Goal: Transaction & Acquisition: Obtain resource

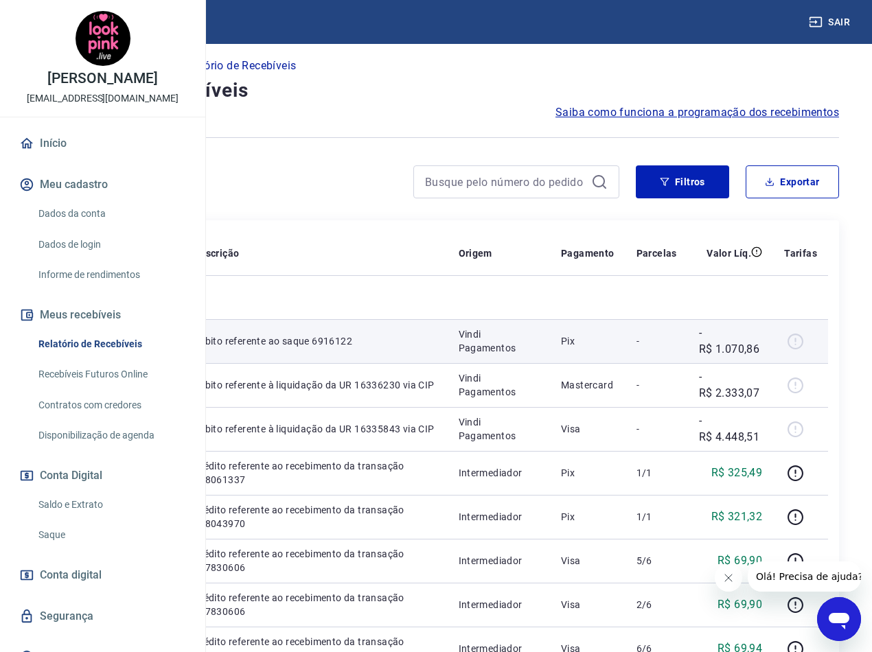
scroll to position [69, 0]
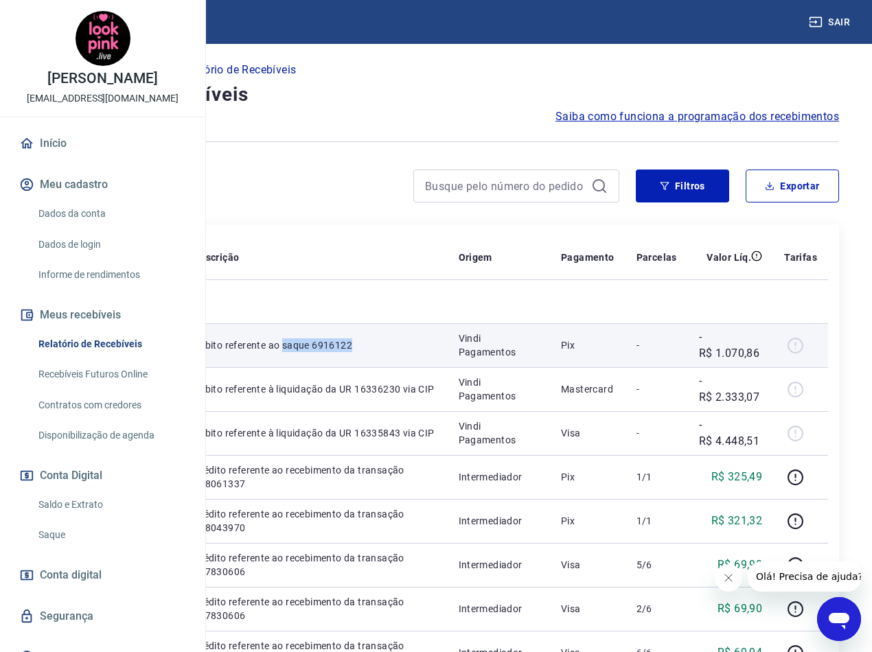
drag, startPoint x: 422, startPoint y: 388, endPoint x: 390, endPoint y: 373, distance: 35.3
click at [390, 367] on td "Débito referente ao saque 6916122" at bounding box center [315, 345] width 265 height 44
click at [447, 367] on td "Débito referente ao saque 6916122" at bounding box center [315, 345] width 265 height 44
drag, startPoint x: 433, startPoint y: 384, endPoint x: 390, endPoint y: 371, distance: 44.3
click at [390, 367] on td "Débito referente ao saque 6916122" at bounding box center [315, 345] width 265 height 44
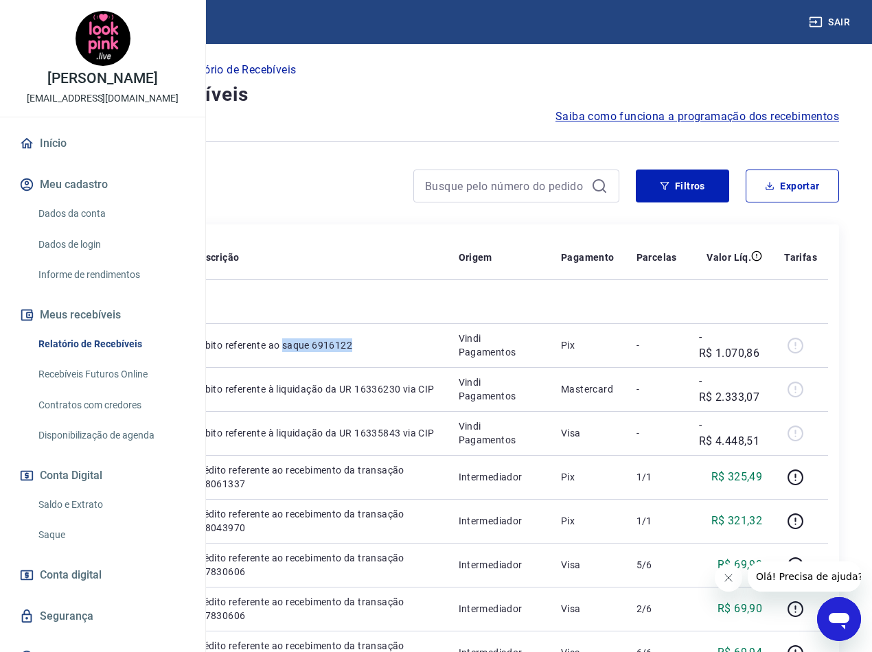
copy p "saque 6916122"
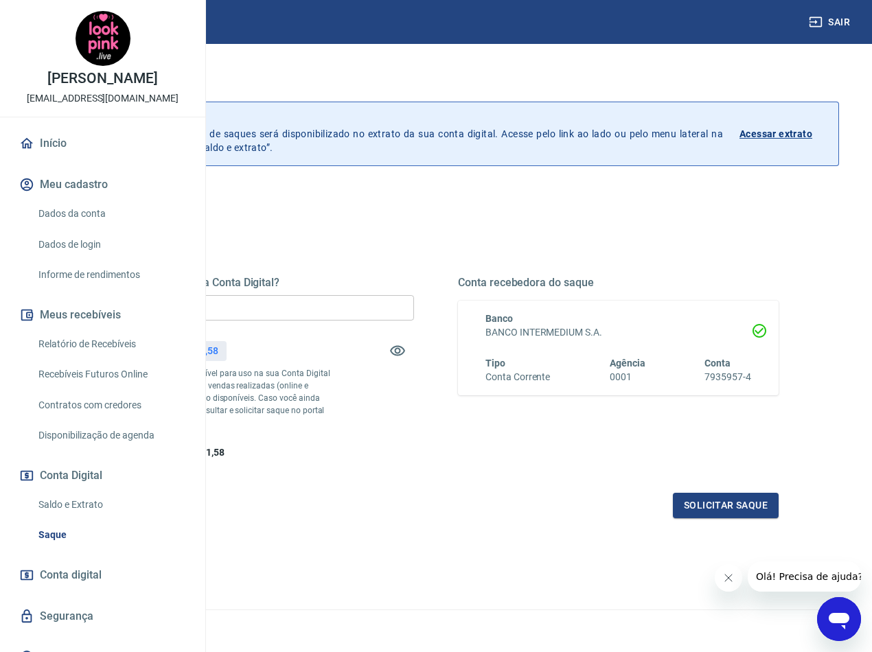
click at [386, 309] on input "R$ 0,00" at bounding box center [253, 307] width 320 height 25
type input "R$ 6.781,58"
click at [724, 518] on button "Solicitar saque" at bounding box center [726, 505] width 106 height 25
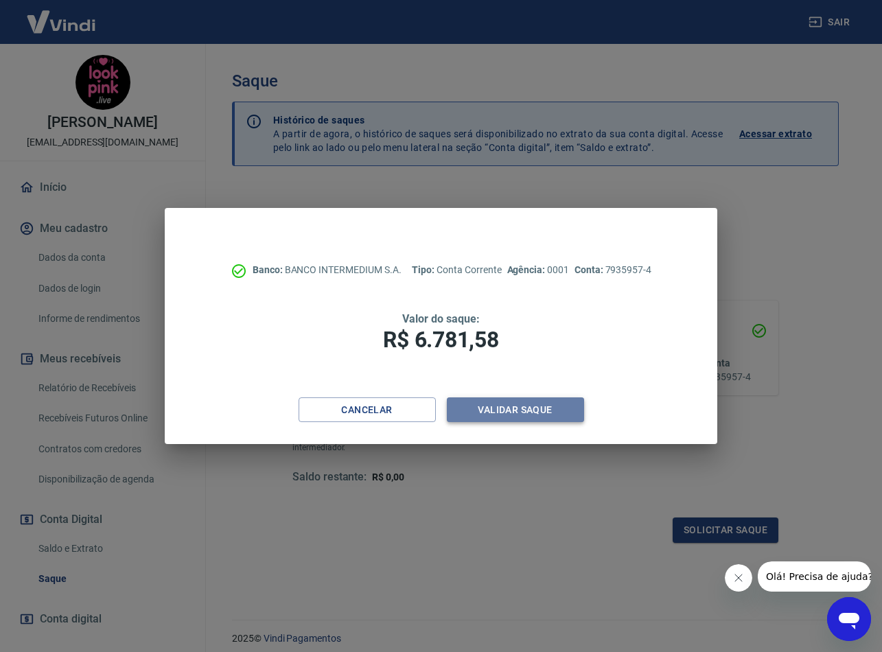
click at [535, 408] on button "Validar saque" at bounding box center [515, 409] width 137 height 25
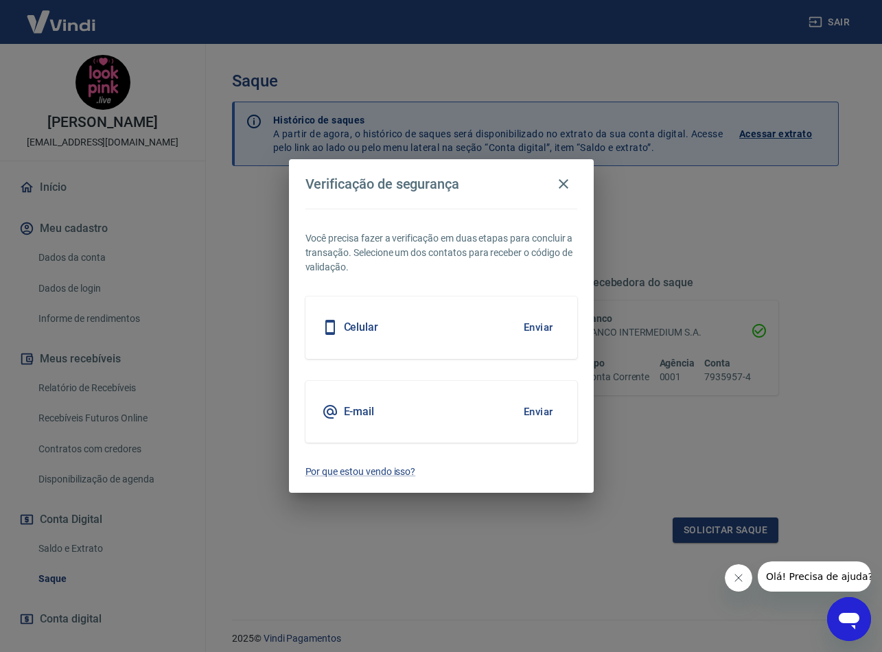
click at [543, 417] on button "Enviar" at bounding box center [538, 411] width 45 height 29
click at [730, 577] on button "Fechar mensagem da empresa" at bounding box center [738, 577] width 27 height 27
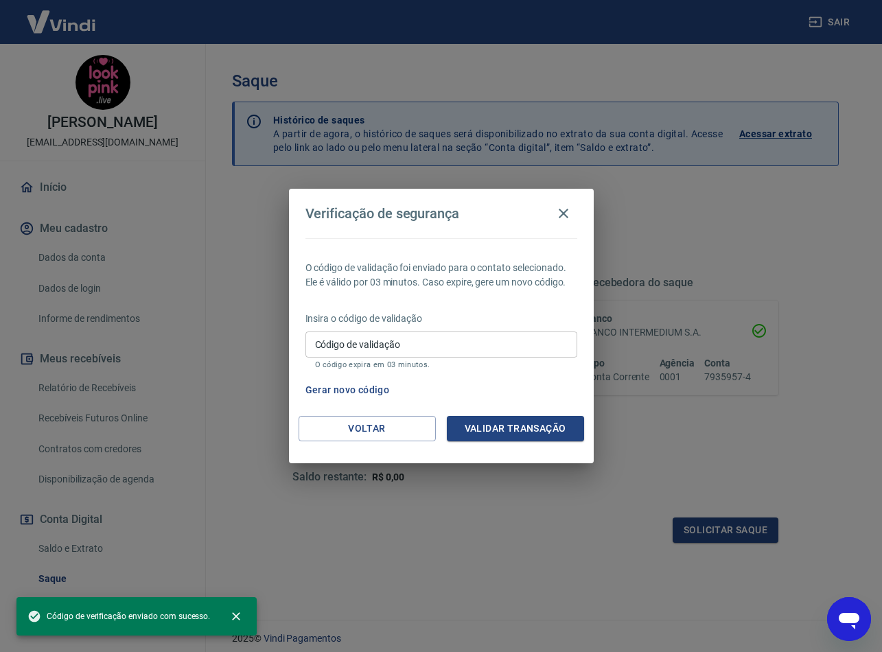
drag, startPoint x: 378, startPoint y: 336, endPoint x: 393, endPoint y: 349, distance: 19.9
click at [378, 336] on div "Código de validação Código de validação O código expira em 03 minutos." at bounding box center [441, 349] width 272 height 37
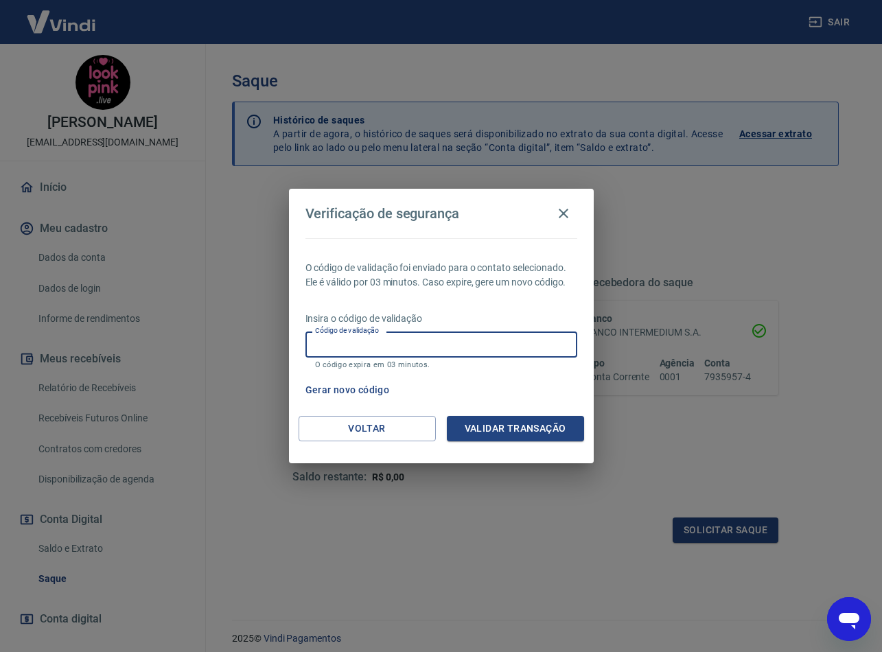
paste input "286249"
click at [500, 429] on button "Validar transação" at bounding box center [515, 428] width 137 height 25
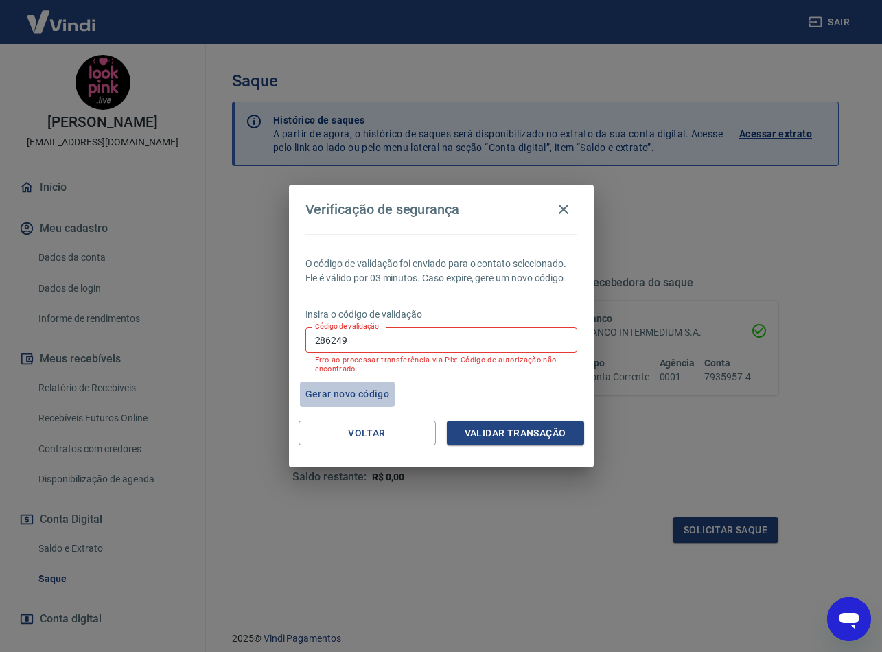
click at [376, 390] on button "Gerar novo código" at bounding box center [347, 394] width 95 height 25
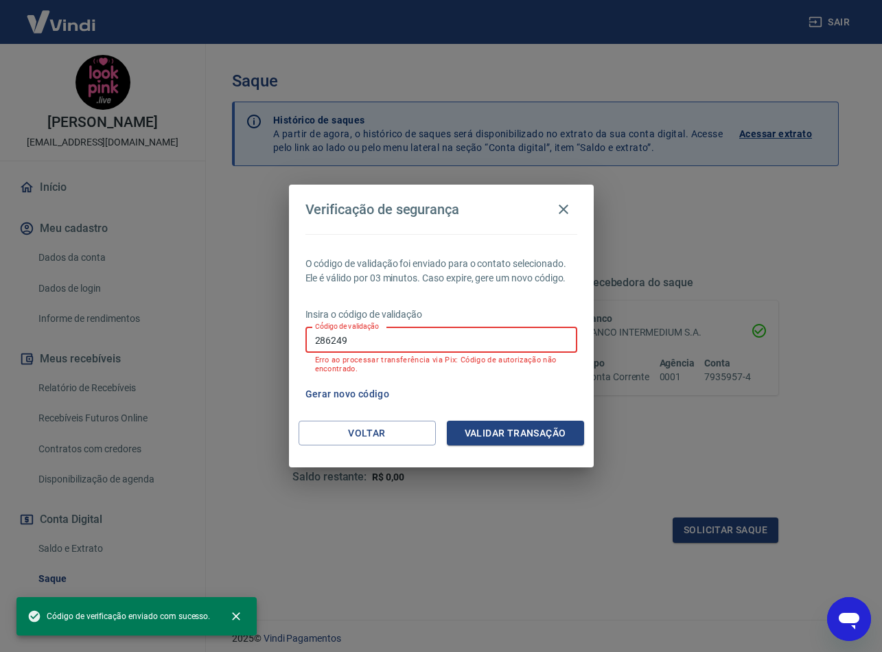
drag, startPoint x: 392, startPoint y: 336, endPoint x: 231, endPoint y: 341, distance: 161.3
click at [178, 338] on div "Verificação de segurança O código de validação foi enviado para o contato selec…" at bounding box center [441, 326] width 882 height 652
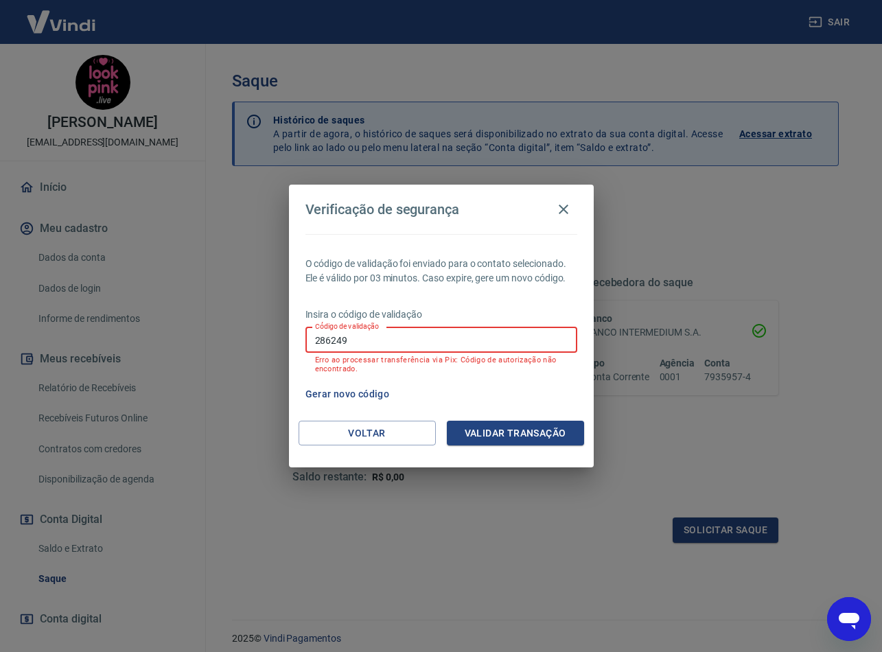
paste input "607908"
type input "607908"
click at [507, 432] on button "Validar transação" at bounding box center [515, 433] width 137 height 25
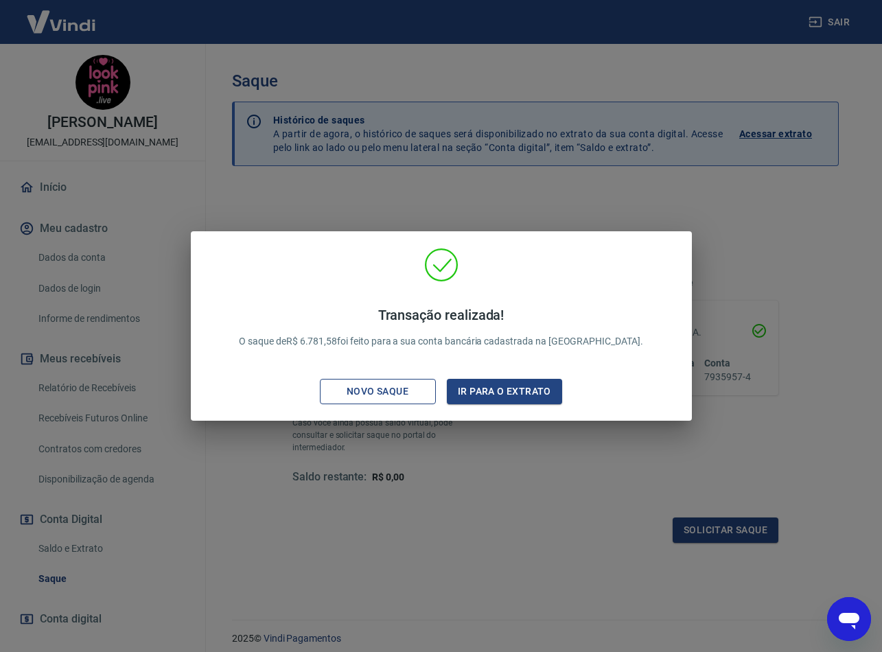
click at [397, 387] on div "Novo saque" at bounding box center [377, 391] width 95 height 17
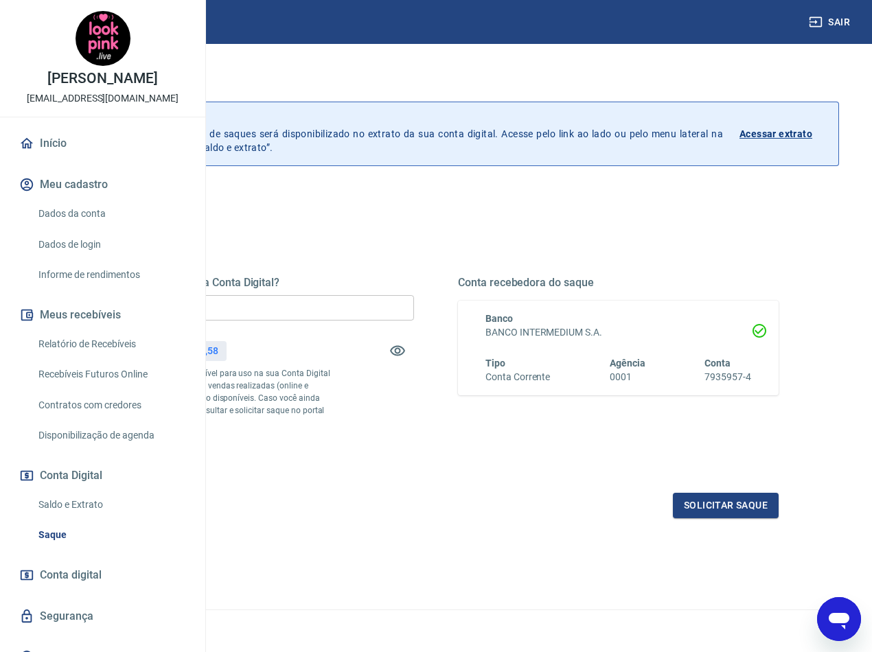
click at [334, 427] on p "*Corresponde ao saldo disponível para uso na sua Conta Digital Vindi. Incluindo…" at bounding box center [213, 398] width 240 height 62
